Goal: Task Accomplishment & Management: Manage account settings

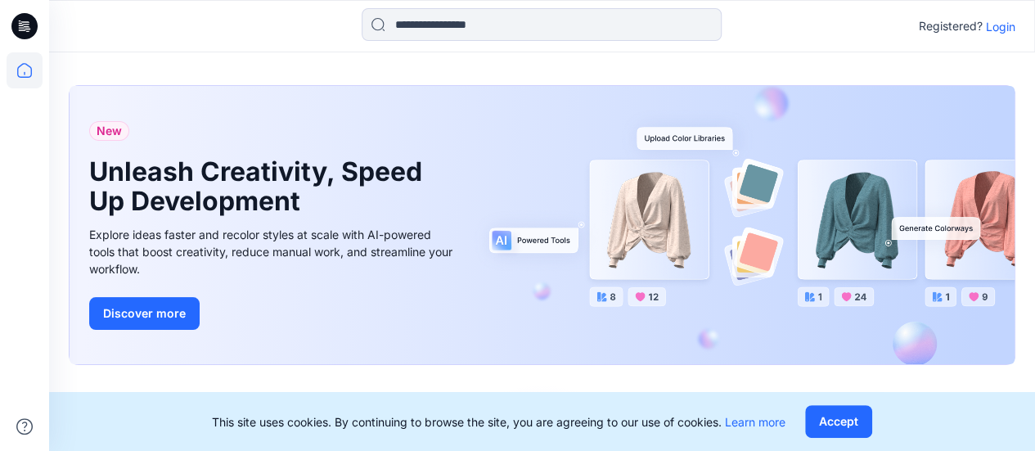
click at [999, 22] on p "Login" at bounding box center [1000, 26] width 29 height 17
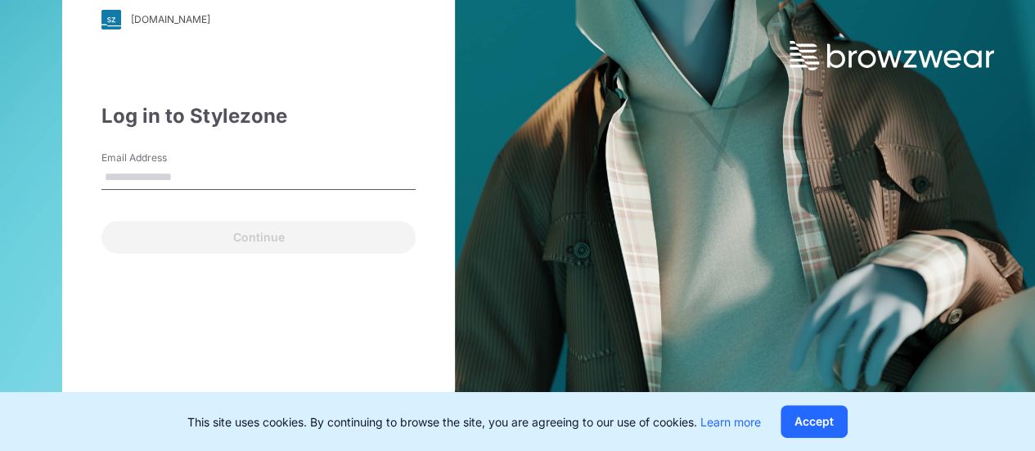
click at [187, 180] on input "Email Address" at bounding box center [258, 177] width 314 height 25
click at [173, 169] on input "Email Address" at bounding box center [258, 177] width 314 height 25
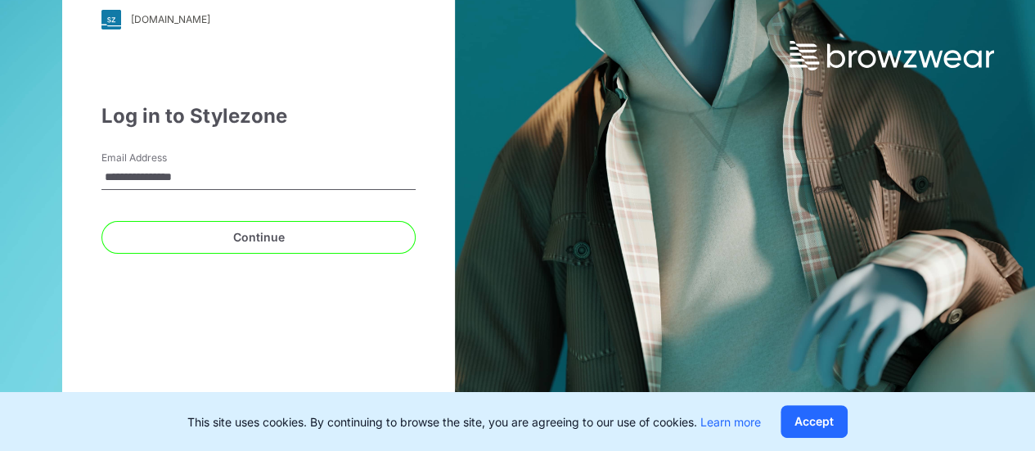
click at [115, 176] on input "**********" at bounding box center [258, 177] width 314 height 25
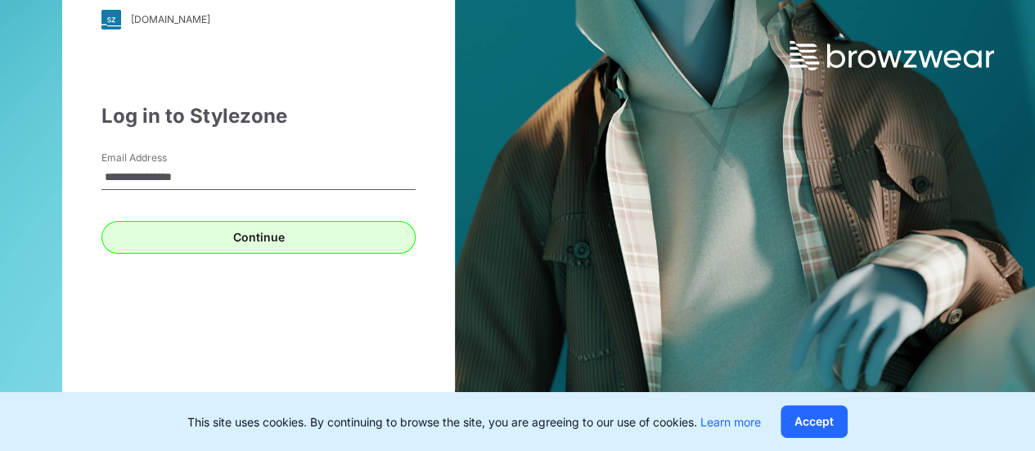
type input "**********"
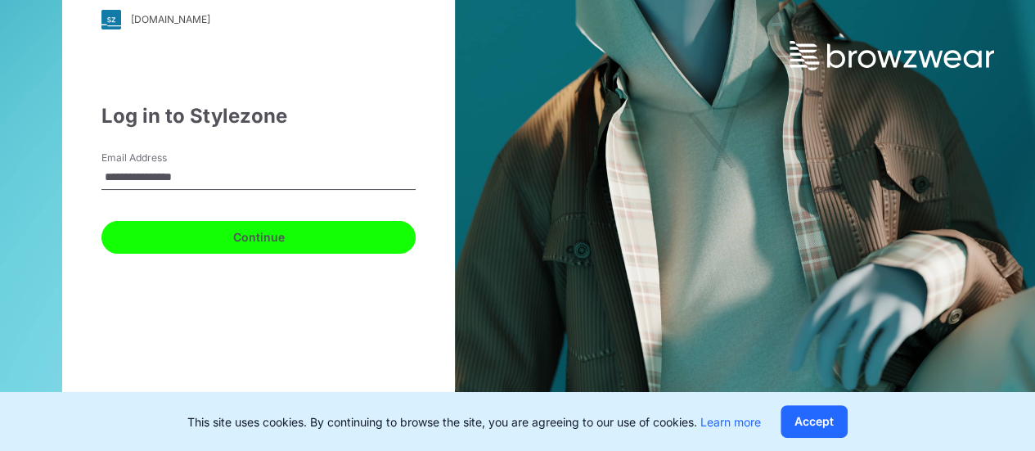
click at [264, 240] on button "Continue" at bounding box center [258, 237] width 314 height 33
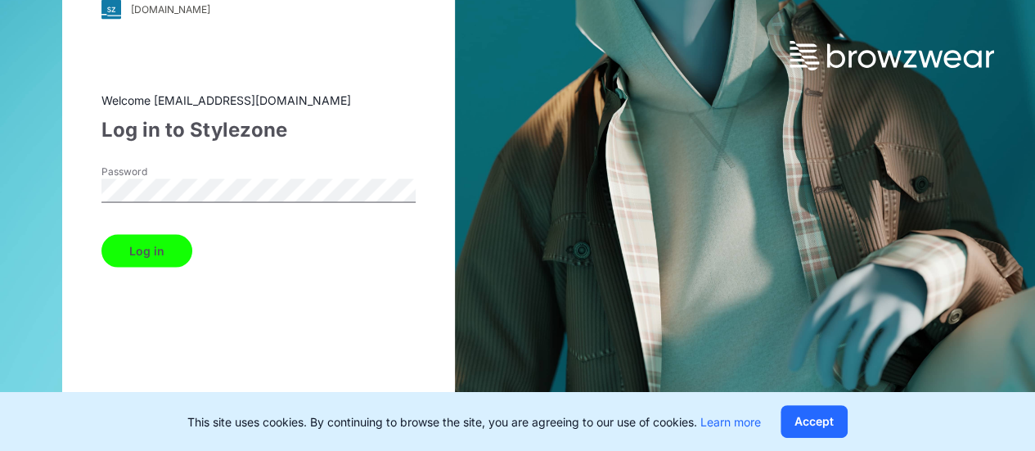
click at [155, 245] on button "Log in" at bounding box center [146, 250] width 91 height 33
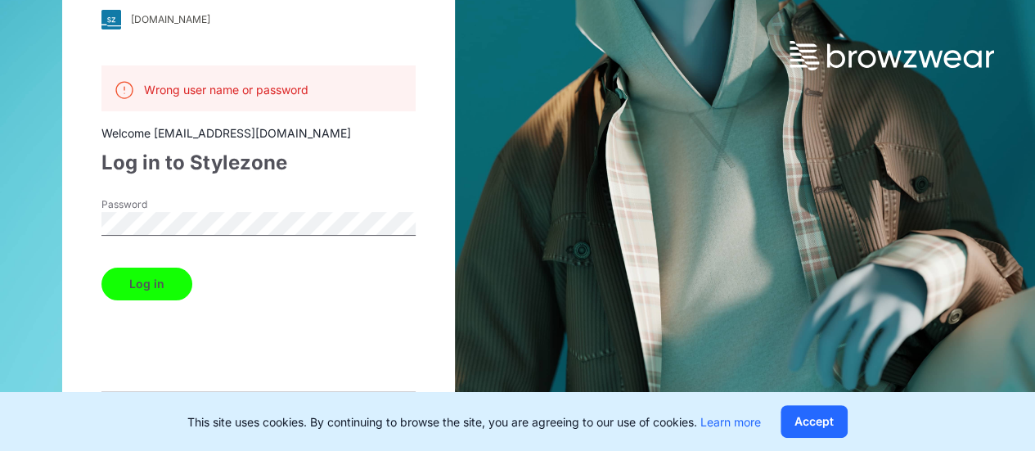
click at [64, 223] on div "[DOMAIN_NAME] Loading... Wrong user name or password Welcome [EMAIL_ADDRESS][DO…" at bounding box center [259, 225] width 518 height 451
click at [101, 267] on button "Log in" at bounding box center [146, 283] width 91 height 33
click at [38, 221] on div "[DOMAIN_NAME] Loading... Wrong user name or password Welcome [EMAIL_ADDRESS][DO…" at bounding box center [259, 225] width 518 height 451
click at [129, 275] on button "Log in" at bounding box center [146, 283] width 91 height 33
click at [69, 223] on div "[DOMAIN_NAME] Loading... Wrong user name or password Welcome [EMAIL_ADDRESS][DO…" at bounding box center [258, 226] width 393 height 510
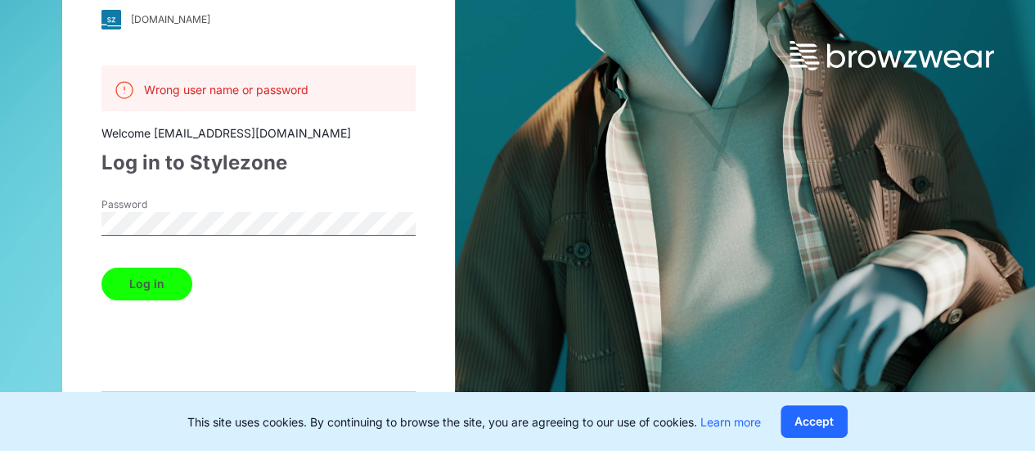
click at [154, 282] on button "Log in" at bounding box center [146, 283] width 91 height 33
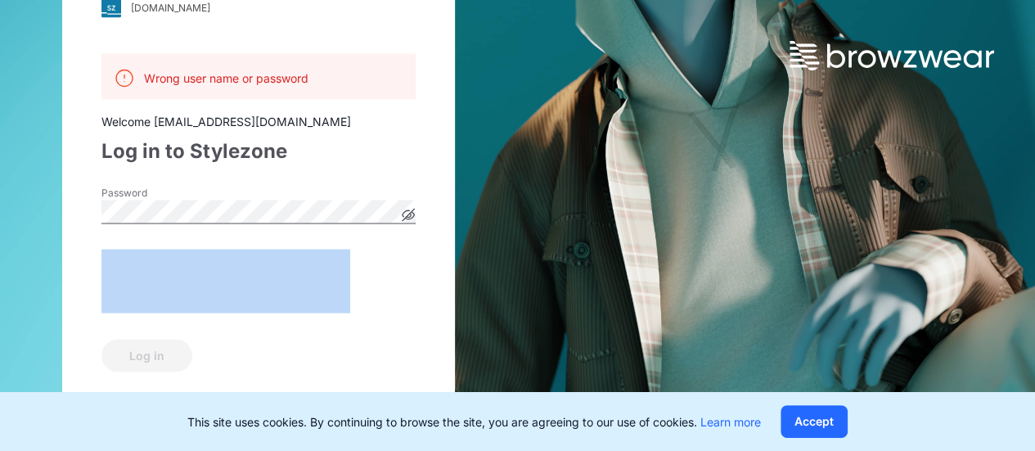
click at [412, 211] on icon at bounding box center [408, 214] width 13 height 13
click at [412, 211] on icon at bounding box center [408, 214] width 12 height 9
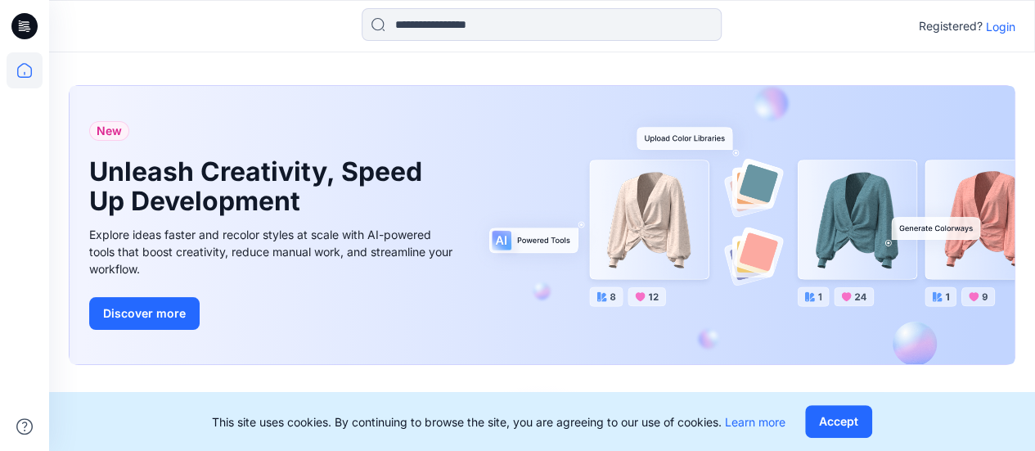
click at [1004, 29] on p "Login" at bounding box center [1000, 26] width 29 height 17
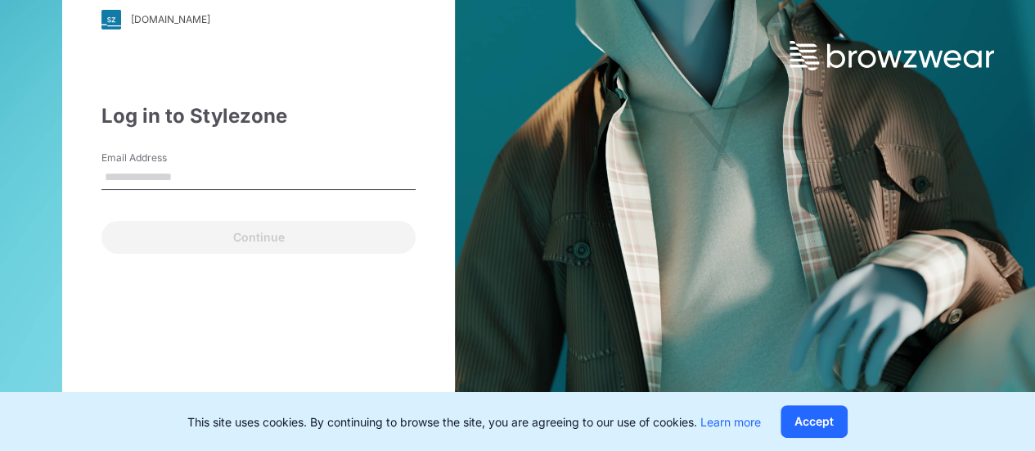
click at [205, 168] on input "Email Address" at bounding box center [258, 177] width 314 height 25
type input "**********"
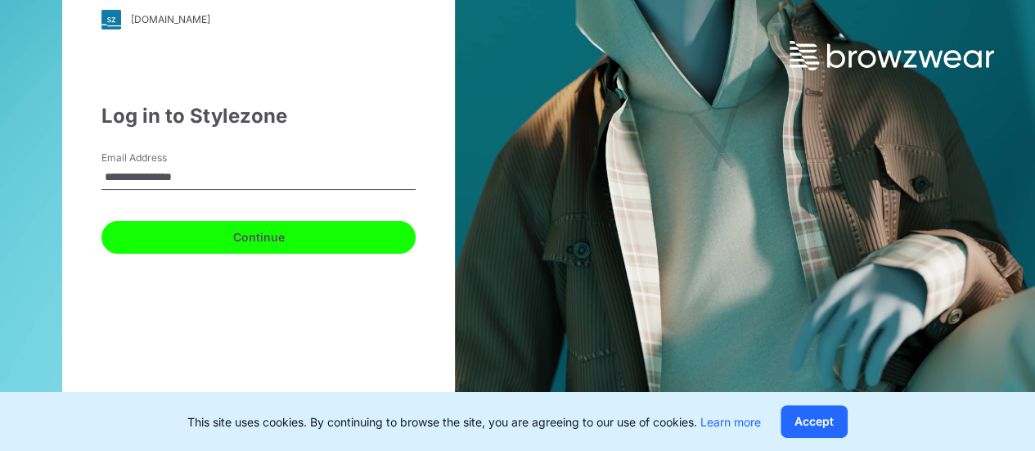
click at [254, 235] on button "Continue" at bounding box center [258, 237] width 314 height 33
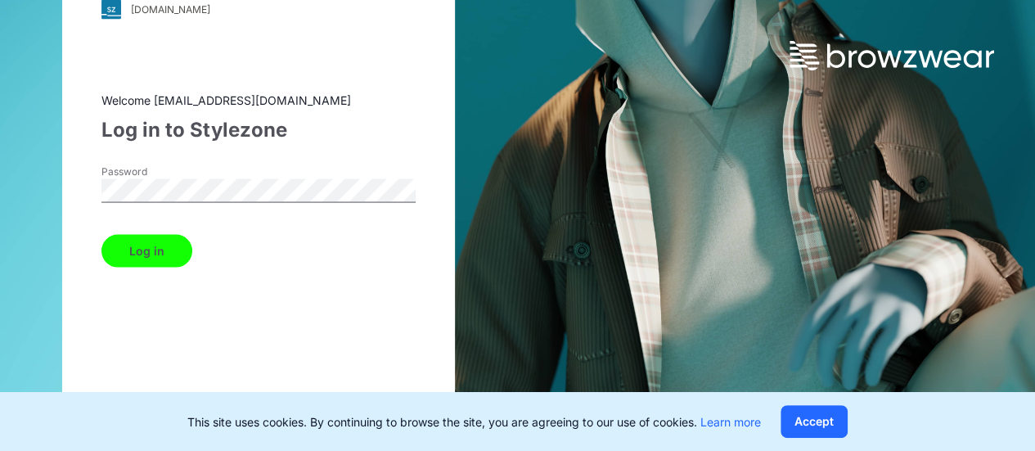
click at [156, 249] on button "Log in" at bounding box center [146, 250] width 91 height 33
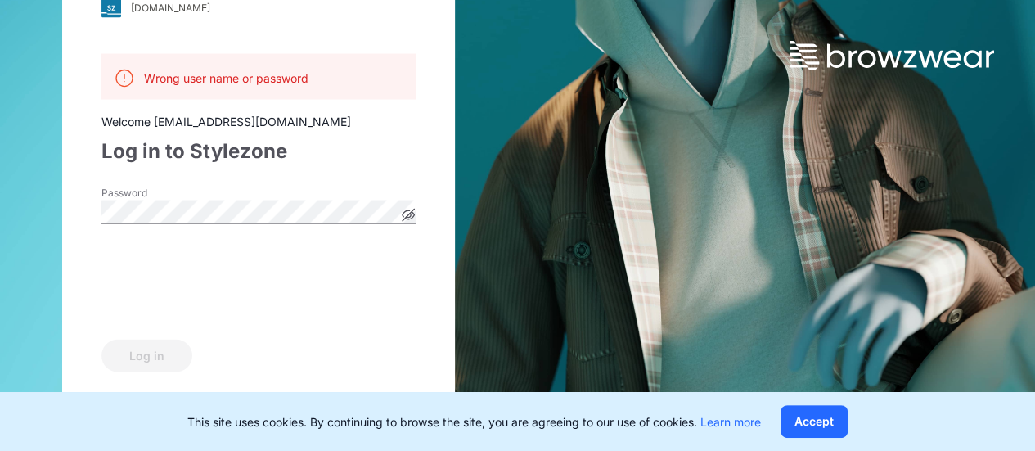
click at [409, 213] on icon at bounding box center [408, 215] width 12 height 12
click at [49, 200] on div "[DOMAIN_NAME] Loading... Wrong user name or password Welcome [EMAIL_ADDRESS][DO…" at bounding box center [259, 225] width 518 height 451
click at [168, 359] on button "Log in" at bounding box center [146, 355] width 91 height 33
